Goal: Task Accomplishment & Management: Manage account settings

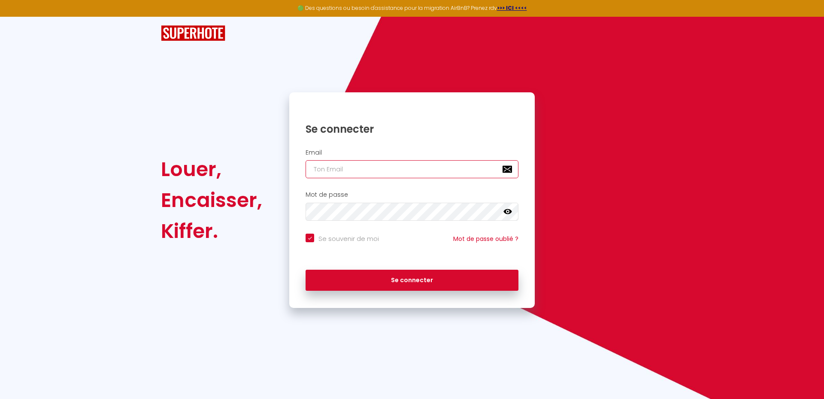
type input "[EMAIL_ADDRESS][DOMAIN_NAME]"
click at [507, 212] on icon at bounding box center [507, 211] width 9 height 5
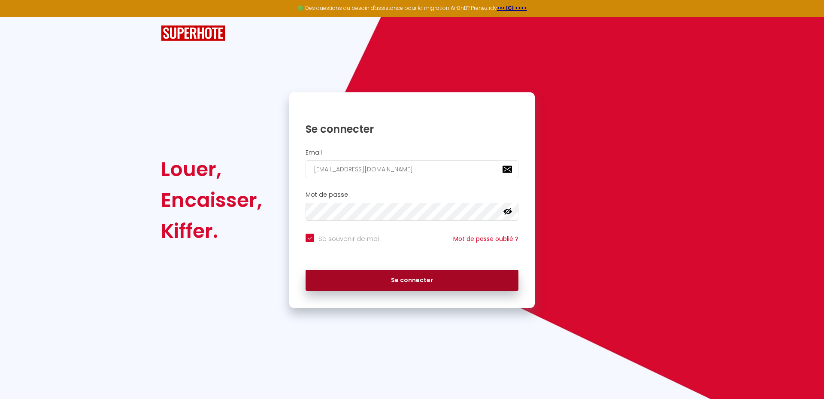
click at [409, 277] on button "Se connecter" at bounding box center [411, 279] width 213 height 21
checkbox input "true"
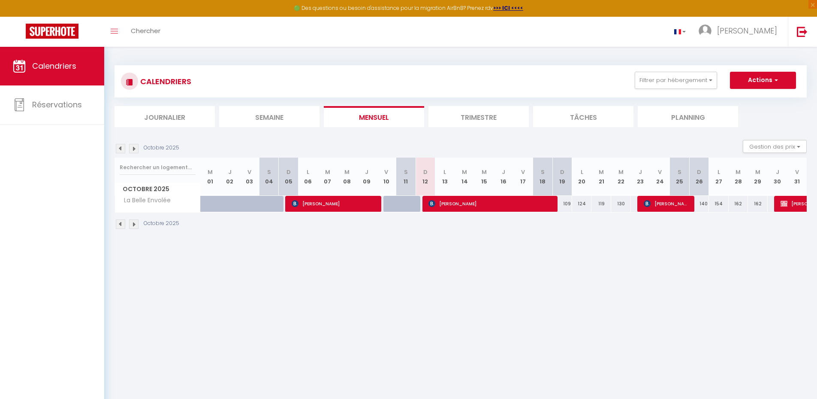
click at [470, 113] on li "Trimestre" at bounding box center [479, 116] width 100 height 21
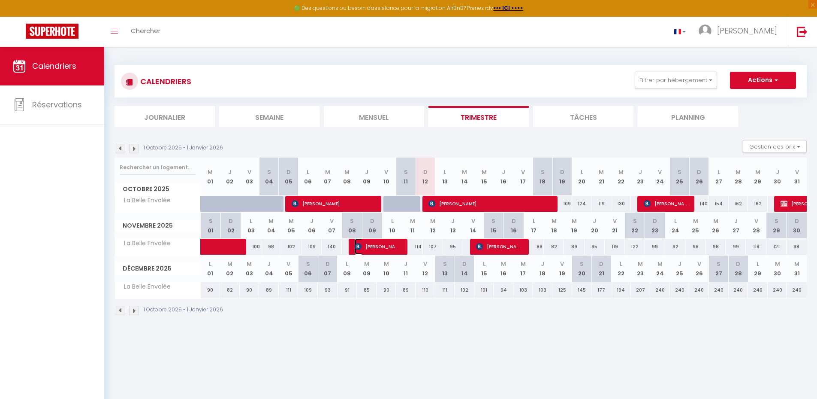
click at [383, 246] on span "[PERSON_NAME]" at bounding box center [378, 246] width 46 height 16
select select "OK"
select select "0"
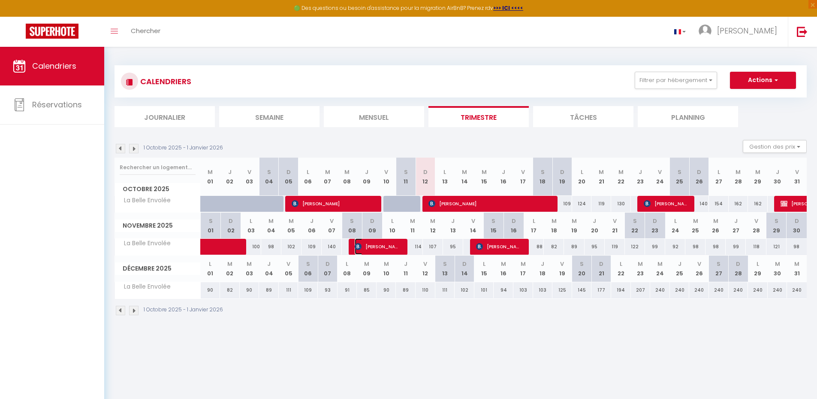
select select "1"
select select
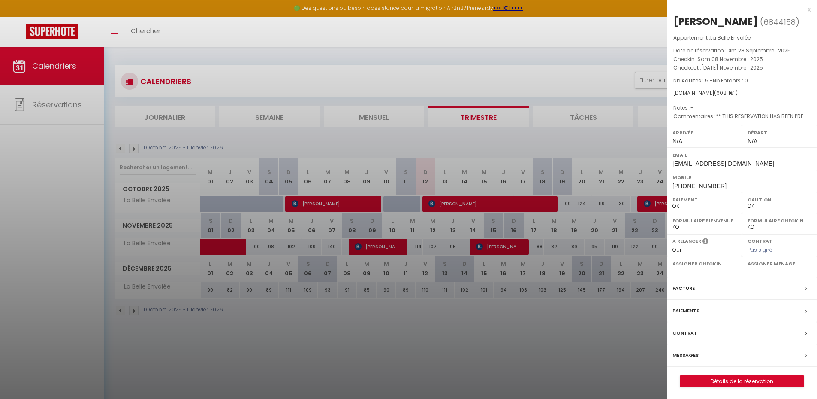
click at [383, 245] on div at bounding box center [408, 199] width 817 height 399
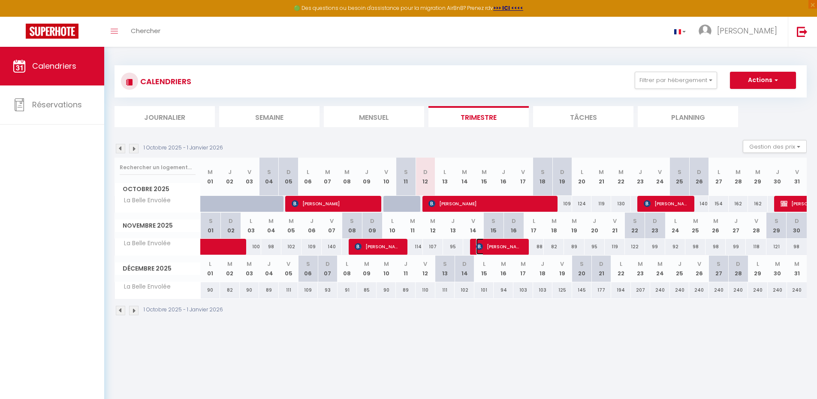
click at [505, 246] on span "[PERSON_NAME]" at bounding box center [499, 246] width 46 height 16
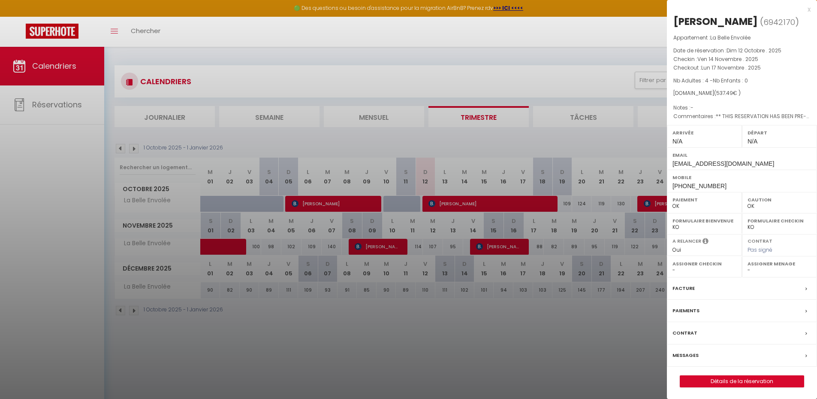
click at [505, 246] on div at bounding box center [408, 199] width 817 height 399
